Goal: Complete application form: Complete application form

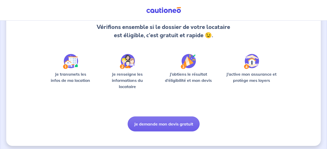
scroll to position [59, 0]
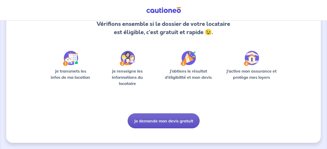
click at [166, 121] on button "Je demande mon devis gratuit" at bounding box center [164, 121] width 72 height 15
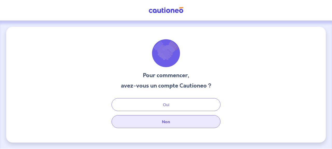
click at [167, 123] on button "Non" at bounding box center [165, 122] width 109 height 13
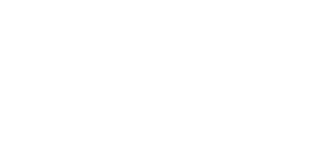
select select "FR"
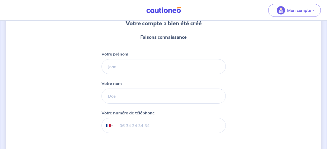
scroll to position [52, 0]
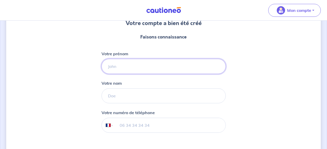
click at [171, 67] on input "Votre prénom" at bounding box center [164, 66] width 124 height 15
click at [140, 95] on input "Votre nom" at bounding box center [164, 96] width 124 height 15
drag, startPoint x: 124, startPoint y: 69, endPoint x: 94, endPoint y: 69, distance: 29.8
click at [102, 69] on input "JJ" at bounding box center [164, 66] width 124 height 15
type input "[PERSON_NAME]"
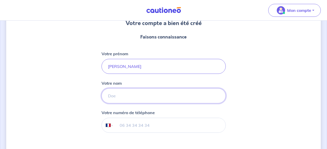
type input "THIRION"
type input "[PHONE_NUMBER]"
drag, startPoint x: 129, startPoint y: 96, endPoint x: 84, endPoint y: 93, distance: 45.5
click at [102, 93] on input "THIRION" at bounding box center [164, 96] width 124 height 15
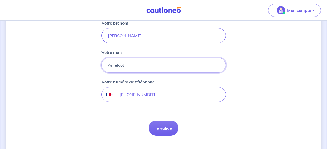
scroll to position [95, 0]
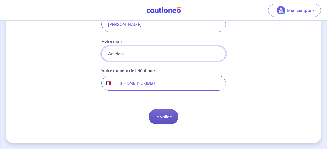
type input "Ameloot"
click at [157, 119] on button "Je valide" at bounding box center [164, 117] width 30 height 15
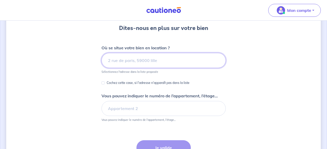
scroll to position [72, 0]
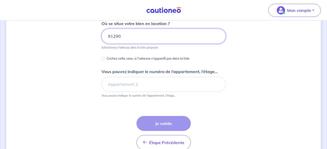
click at [143, 35] on input "91290" at bounding box center [164, 36] width 124 height 15
drag, startPoint x: 126, startPoint y: 35, endPoint x: 105, endPoint y: 35, distance: 20.7
click at [105, 35] on input "91290" at bounding box center [164, 36] width 124 height 15
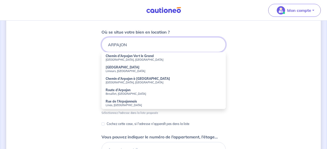
scroll to position [64, 0]
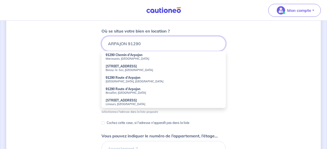
type input "ARPAJON 91290"
click at [273, 47] on div "Dites-nous en plus sur votre bien Où se situe votre bien en location ? ARPAJON …" at bounding box center [163, 98] width 315 height 271
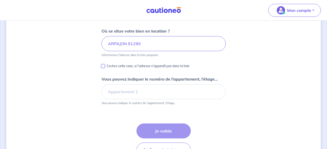
click at [103, 66] on input "Cochez cette case, si l'adresse n'apparaît pas dans la liste" at bounding box center [103, 66] width 3 height 3
checkbox input "true"
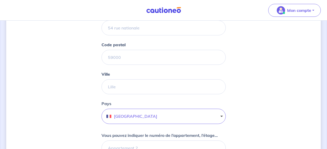
scroll to position [82, 0]
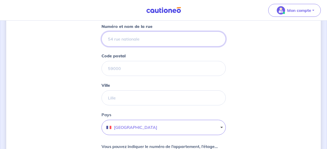
click at [179, 39] on input "Numéro et nom de la rue" at bounding box center [164, 39] width 124 height 15
type input "[GEOGRAPHIC_DATA]"
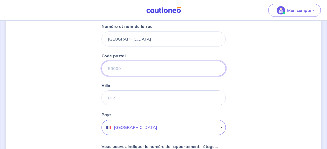
click at [174, 66] on input "Code postal" at bounding box center [164, 68] width 124 height 15
type input "91290"
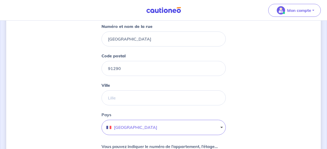
click at [277, 59] on div "Dites-nous en plus sur votre bien Cochez cette case, si l'adresse n'apparaît pa…" at bounding box center [163, 94] width 315 height 299
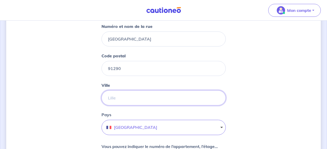
click at [169, 98] on input "Ville" at bounding box center [164, 98] width 124 height 15
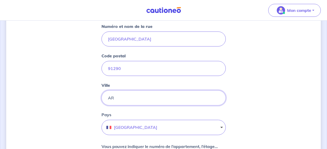
type input "Arpajon"
type input "[STREET_ADDRESS][PERSON_NAME]"
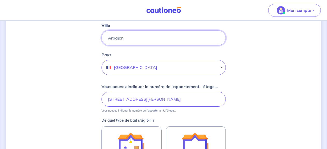
scroll to position [145, 0]
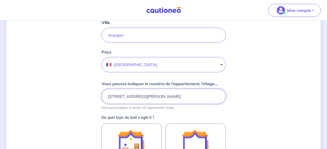
drag, startPoint x: 138, startPoint y: 100, endPoint x: 38, endPoint y: 99, distance: 100.0
click at [102, 99] on input "[STREET_ADDRESS][PERSON_NAME]" at bounding box center [164, 96] width 124 height 15
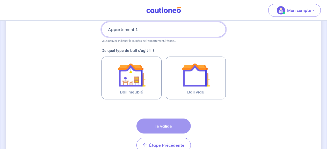
scroll to position [218, 0]
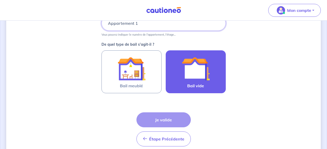
type input "Appartement 1"
click at [198, 77] on img at bounding box center [196, 69] width 28 height 28
click at [0, 0] on input "Bail vide" at bounding box center [0, 0] width 0 height 0
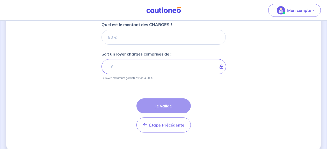
scroll to position [327, 0]
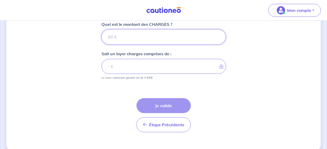
click at [145, 38] on input "Quel est le montant des CHARGES ?" at bounding box center [164, 37] width 124 height 15
type input "10"
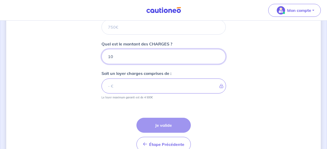
scroll to position [287, 0]
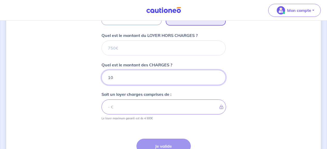
type input "10"
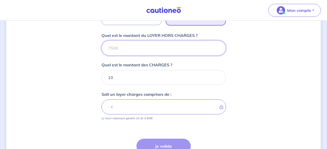
click at [152, 49] on input "Quel est le montant du LOYER HORS CHARGES ?" at bounding box center [164, 48] width 124 height 15
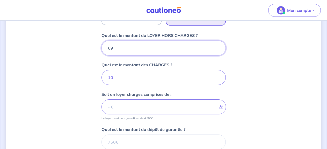
type input "690"
type input "700"
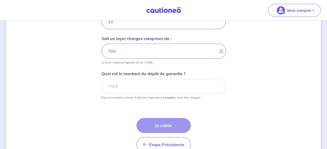
scroll to position [349, 0]
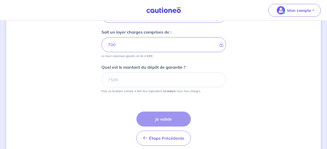
type input "690"
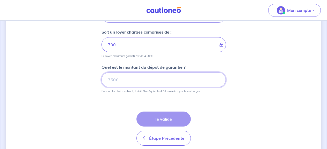
click at [138, 84] on input "Quel est le montant du dépôt de garantie ?" at bounding box center [164, 80] width 124 height 15
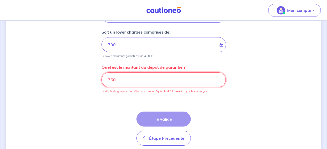
drag, startPoint x: 128, startPoint y: 81, endPoint x: 87, endPoint y: 80, distance: 41.2
click at [102, 80] on input "750" at bounding box center [164, 80] width 124 height 15
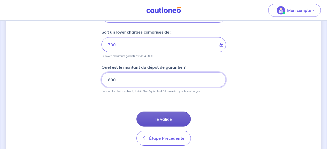
type input "690"
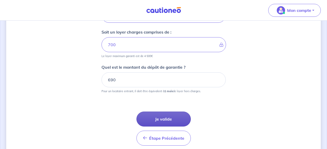
click at [163, 120] on button "Je valide" at bounding box center [164, 119] width 54 height 15
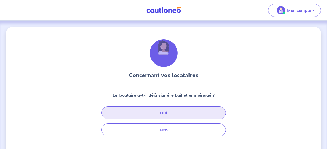
click at [156, 112] on button "Oui" at bounding box center [164, 113] width 124 height 13
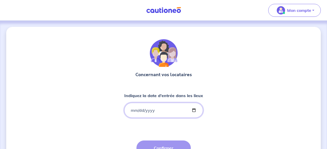
click at [140, 107] on input "Indiquez la date d'entrée dans les lieux" at bounding box center [163, 110] width 79 height 15
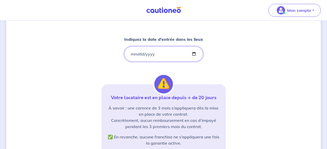
scroll to position [61, 0]
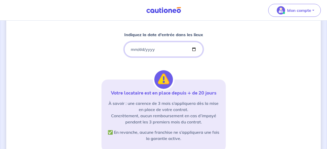
click at [144, 48] on input "[DATE]" at bounding box center [163, 49] width 79 height 15
type input "[DATE]"
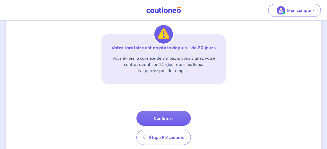
scroll to position [112, 0]
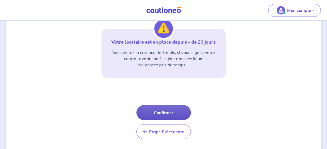
click at [160, 114] on button "Confirmer" at bounding box center [164, 112] width 54 height 15
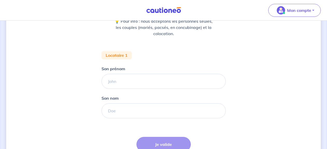
scroll to position [77, 0]
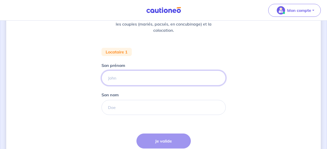
click at [147, 78] on input "Son prénom" at bounding box center [164, 78] width 124 height 15
type input "[PERSON_NAME]"
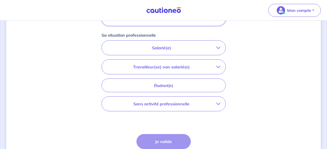
scroll to position [168, 0]
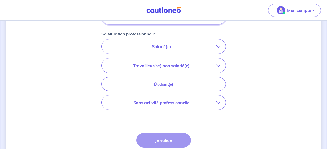
type input "saracen"
click at [174, 45] on p "Salarié(e)" at bounding box center [161, 47] width 109 height 6
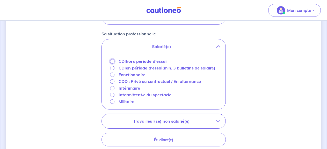
click at [113, 62] on input "CDI hors période d'essai" at bounding box center [112, 61] width 4 height 4
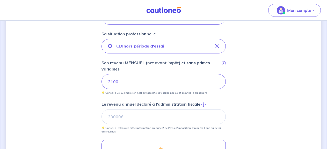
drag, startPoint x: 120, startPoint y: 83, endPoint x: 103, endPoint y: 81, distance: 16.9
click at [103, 81] on input "2100" at bounding box center [164, 81] width 124 height 15
click at [313, 92] on div "Concernant vos locataires 💡 Pour info : nous acceptons les personnes seules, le…" at bounding box center [163, 61] width 315 height 405
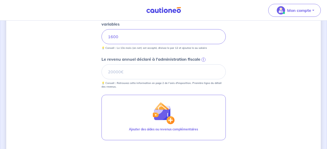
scroll to position [222, 0]
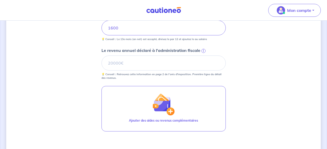
click at [203, 52] on span "i" at bounding box center [204, 51] width 4 height 4
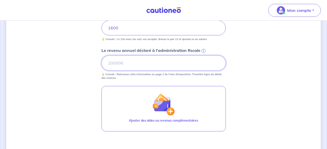
click at [203, 56] on input "Le revenu annuel déclaré à l'administration fiscale i" at bounding box center [164, 63] width 124 height 15
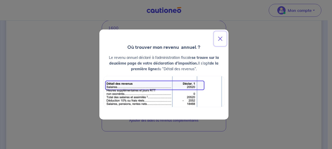
click at [220, 39] on button "Close" at bounding box center [220, 39] width 12 height 15
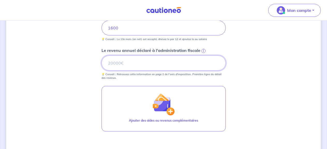
click at [130, 61] on input "Le revenu annuel déclaré à l'administration fiscale i" at bounding box center [164, 63] width 124 height 15
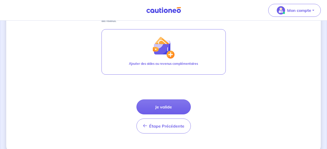
scroll to position [282, 0]
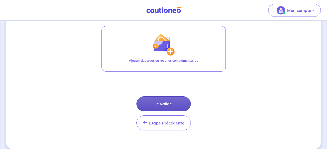
type input "20000"
click at [164, 102] on button "Je valide" at bounding box center [164, 104] width 54 height 15
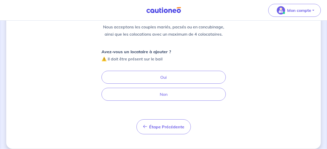
scroll to position [65, 0]
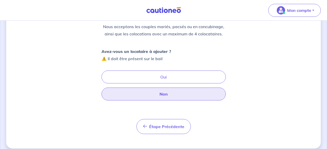
click at [161, 93] on button "Non" at bounding box center [164, 94] width 124 height 13
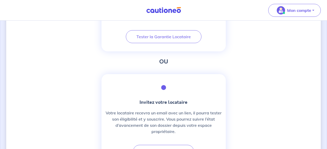
scroll to position [231, 0]
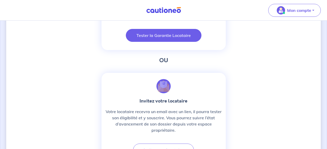
click at [163, 35] on button "Tester la Garantie Locataire" at bounding box center [164, 35] width 76 height 13
